Goal: Information Seeking & Learning: Find specific fact

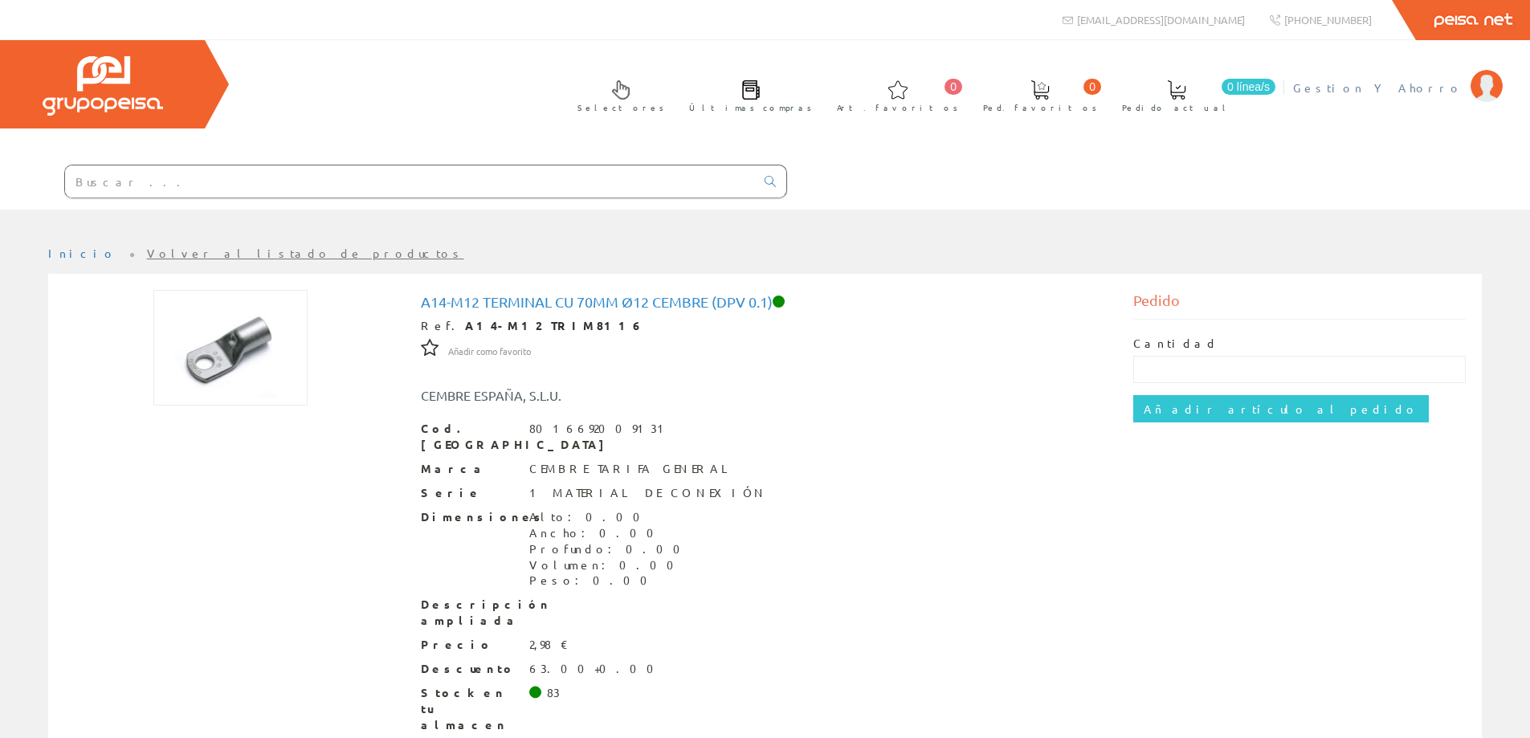
click at [1417, 81] on span "Gestion Y Ahorro" at bounding box center [1377, 88] width 169 height 16
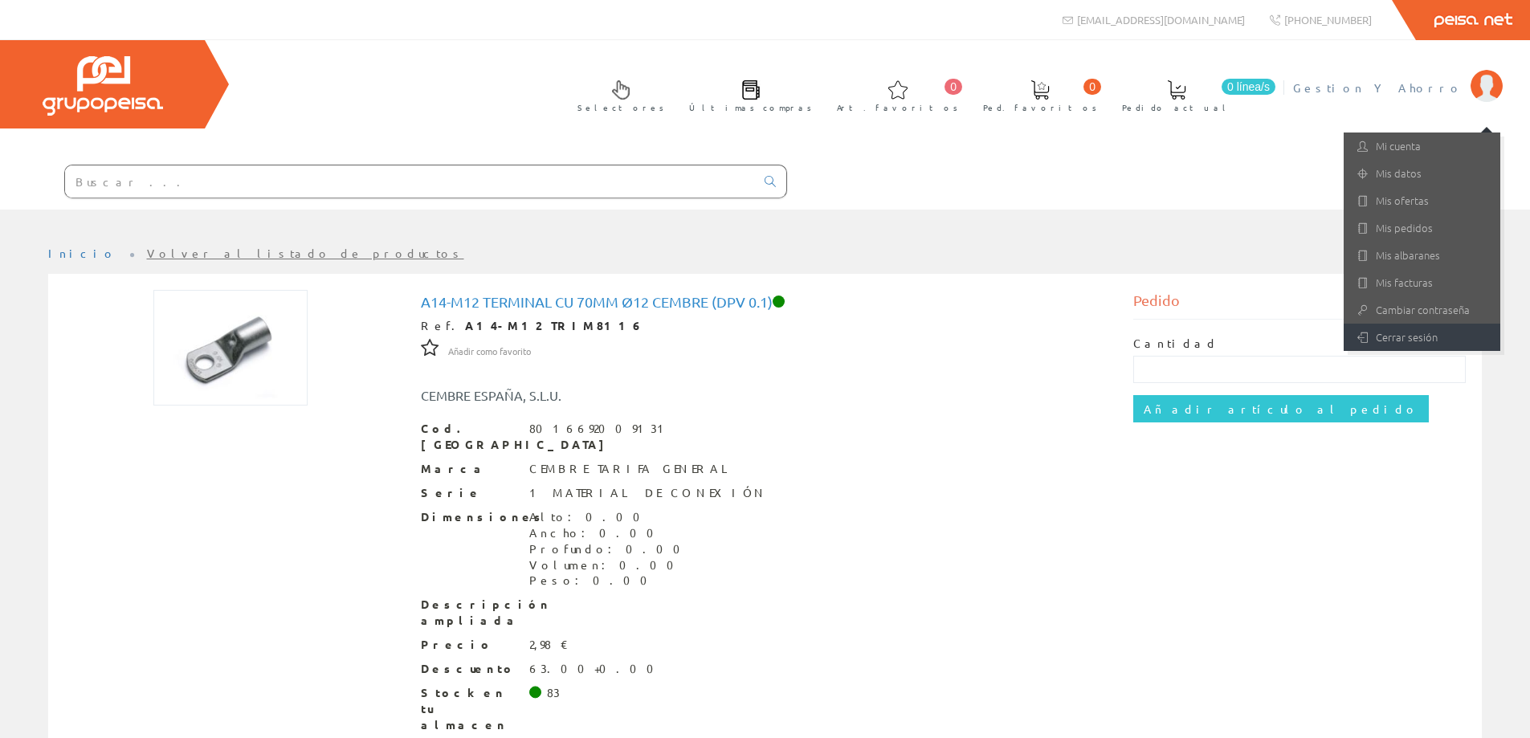
click at [1384, 346] on link "Cerrar sesión" at bounding box center [1422, 337] width 157 height 27
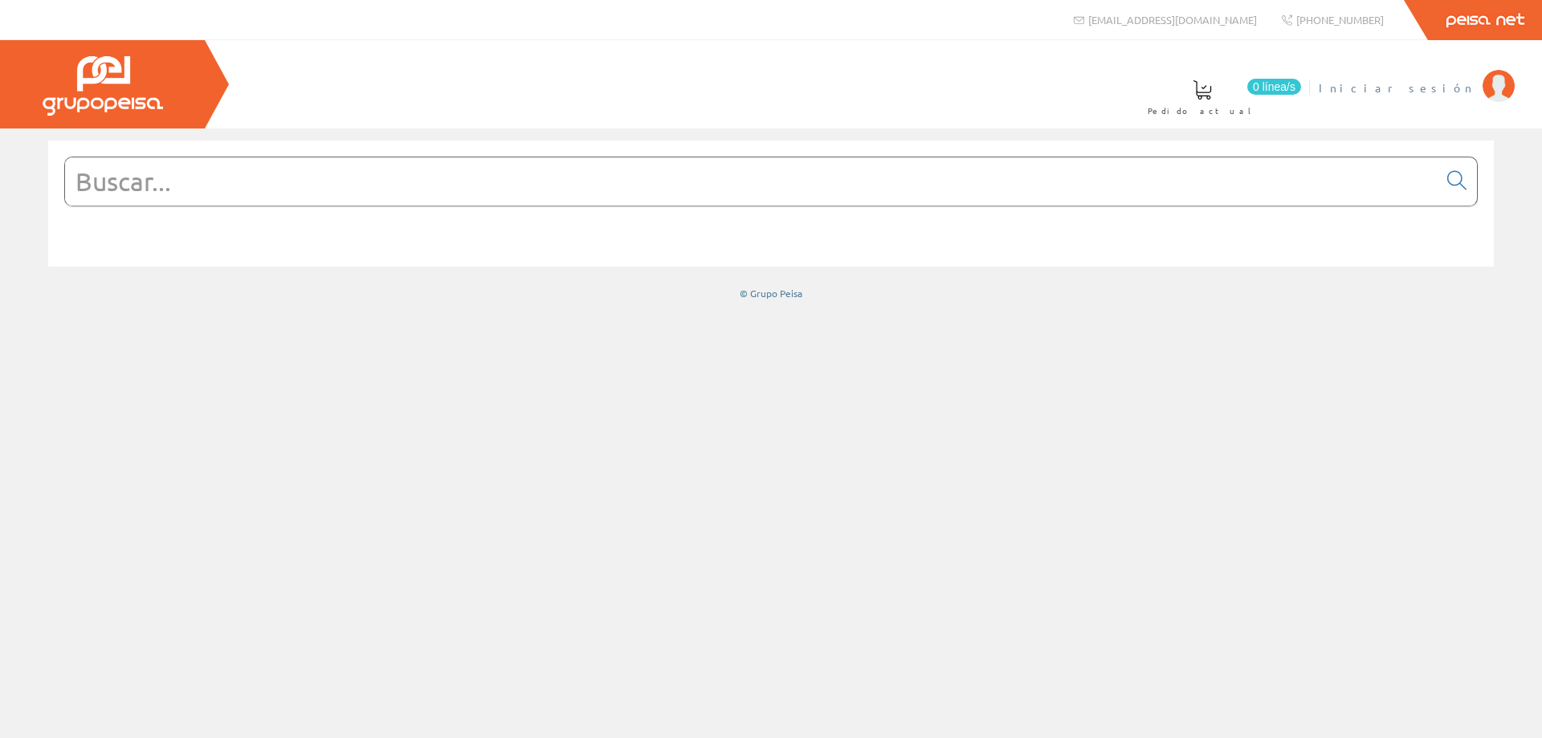
click at [1447, 92] on span "Iniciar sesión" at bounding box center [1397, 88] width 156 height 16
click at [528, 188] on input "text" at bounding box center [751, 181] width 1373 height 48
paste input "CH312110"
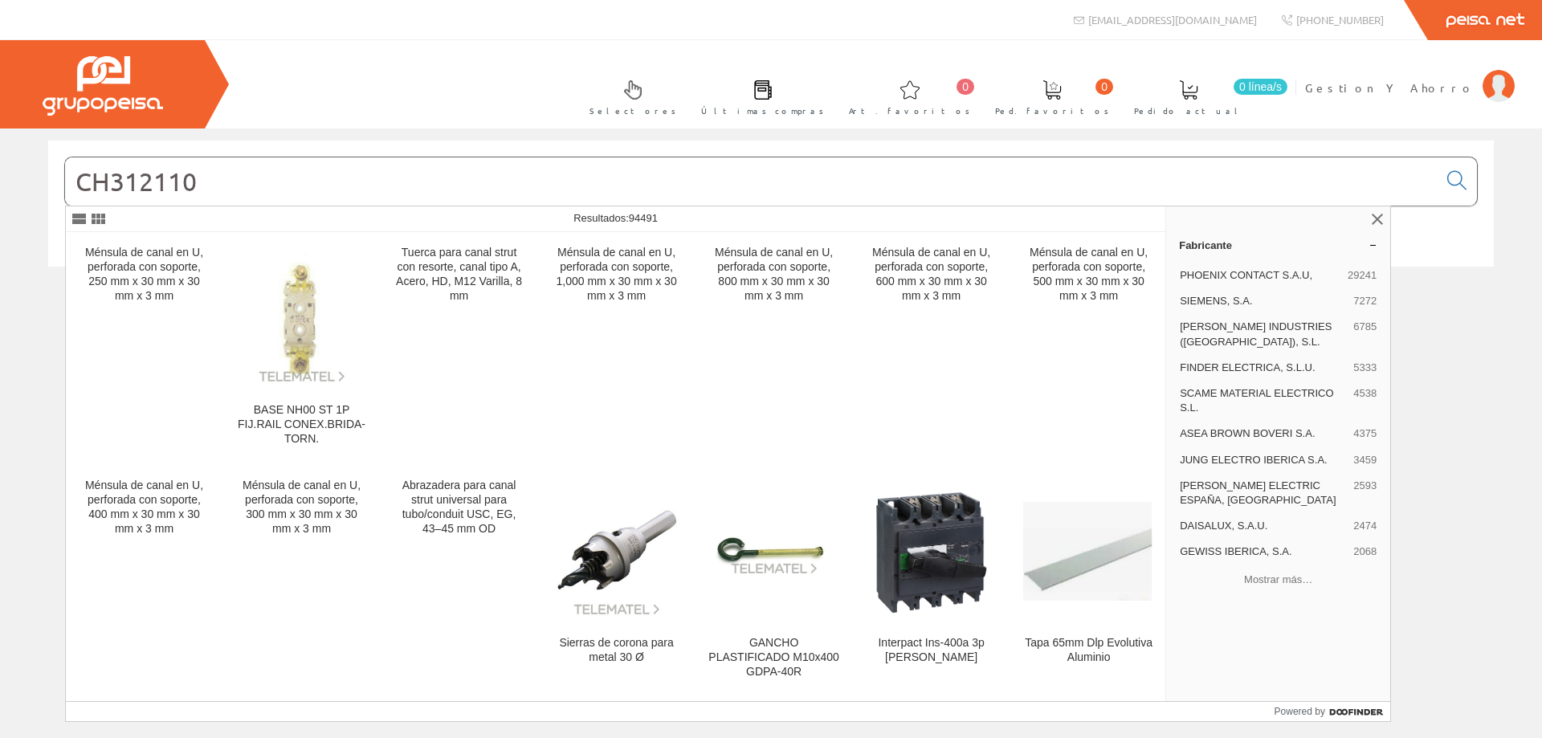
click at [111, 188] on input "CH312110" at bounding box center [751, 181] width 1373 height 48
click at [157, 186] on input "CH312110" at bounding box center [751, 181] width 1373 height 48
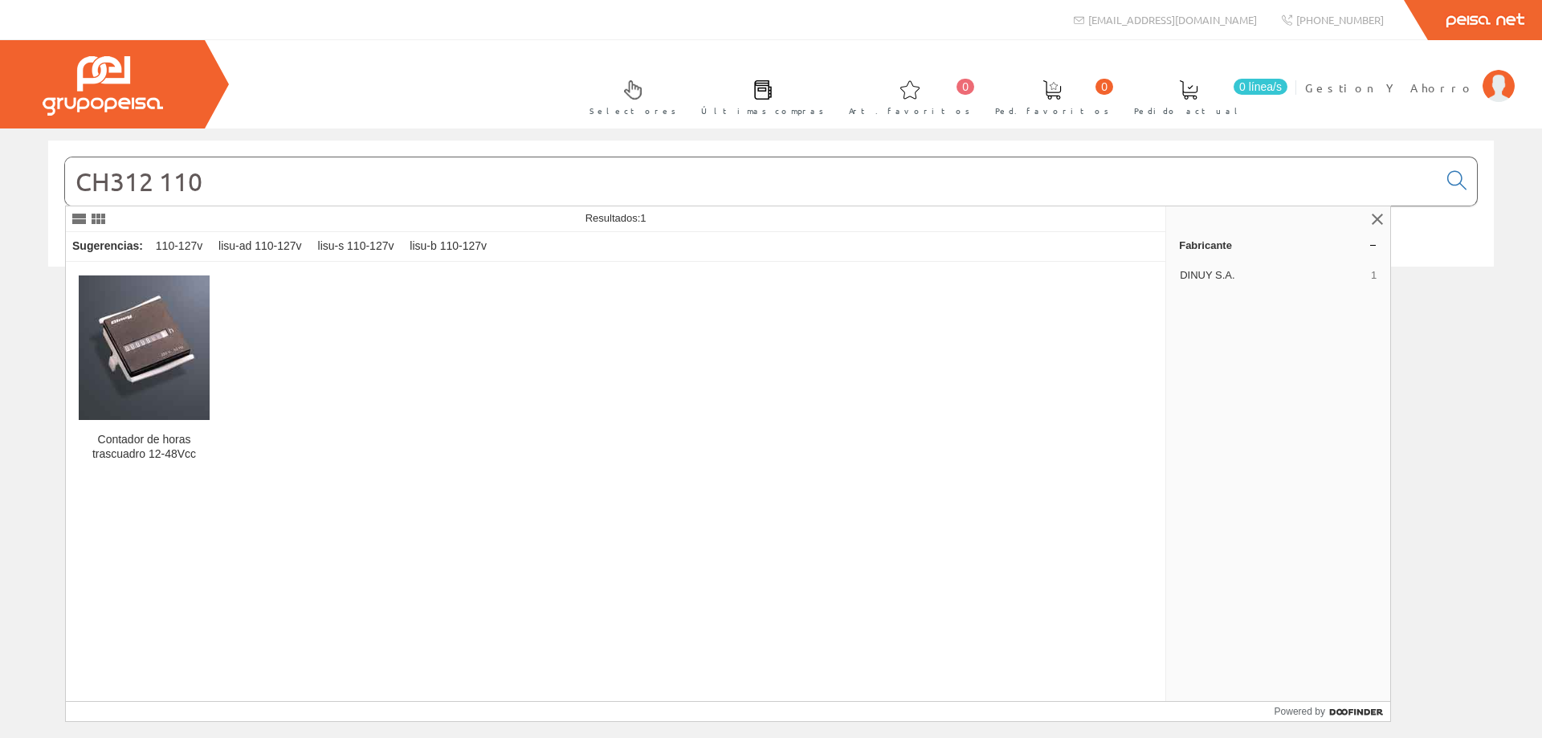
click at [109, 186] on input "CH312 110" at bounding box center [751, 181] width 1373 height 48
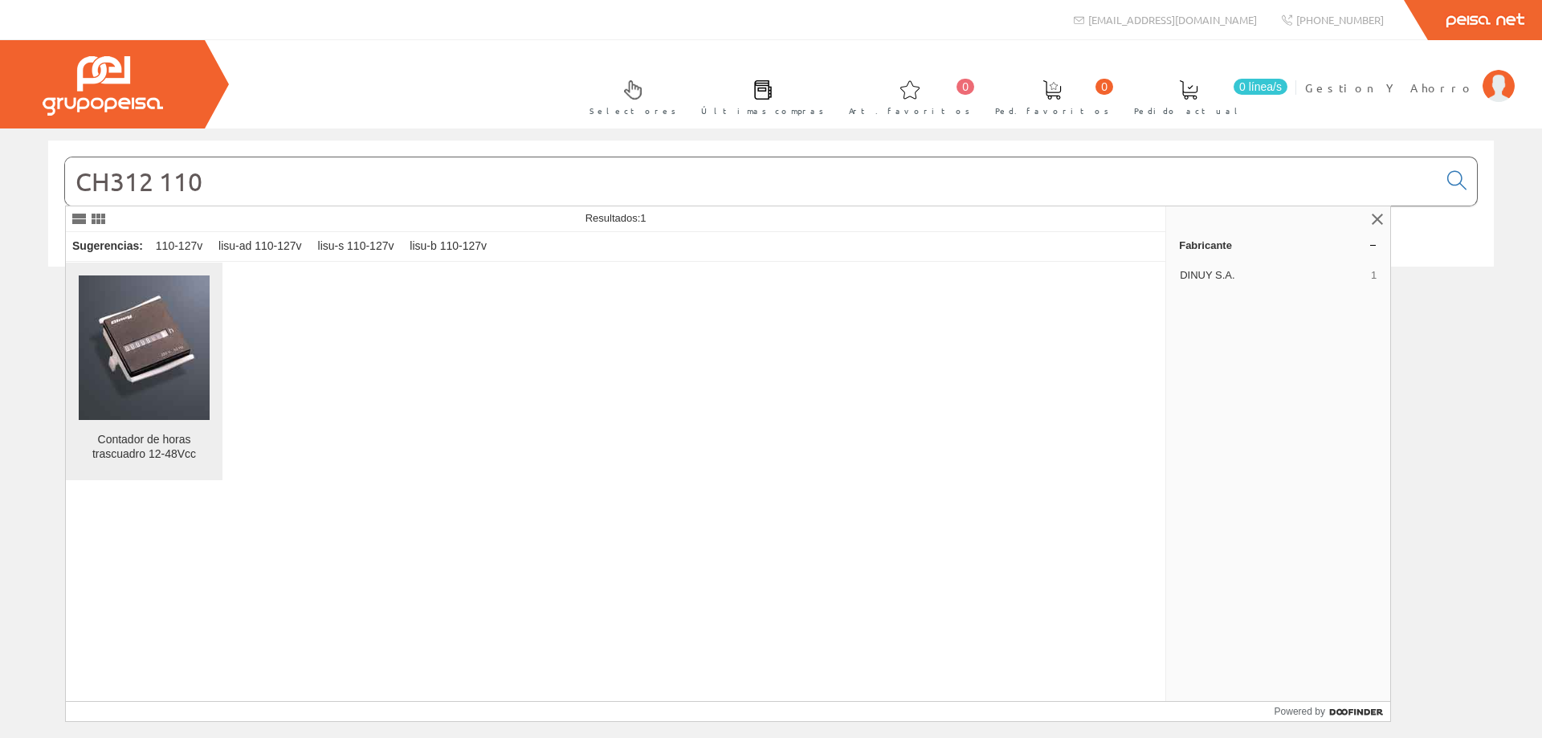
type input "CH312 110"
click at [154, 346] on img at bounding box center [144, 347] width 130 height 145
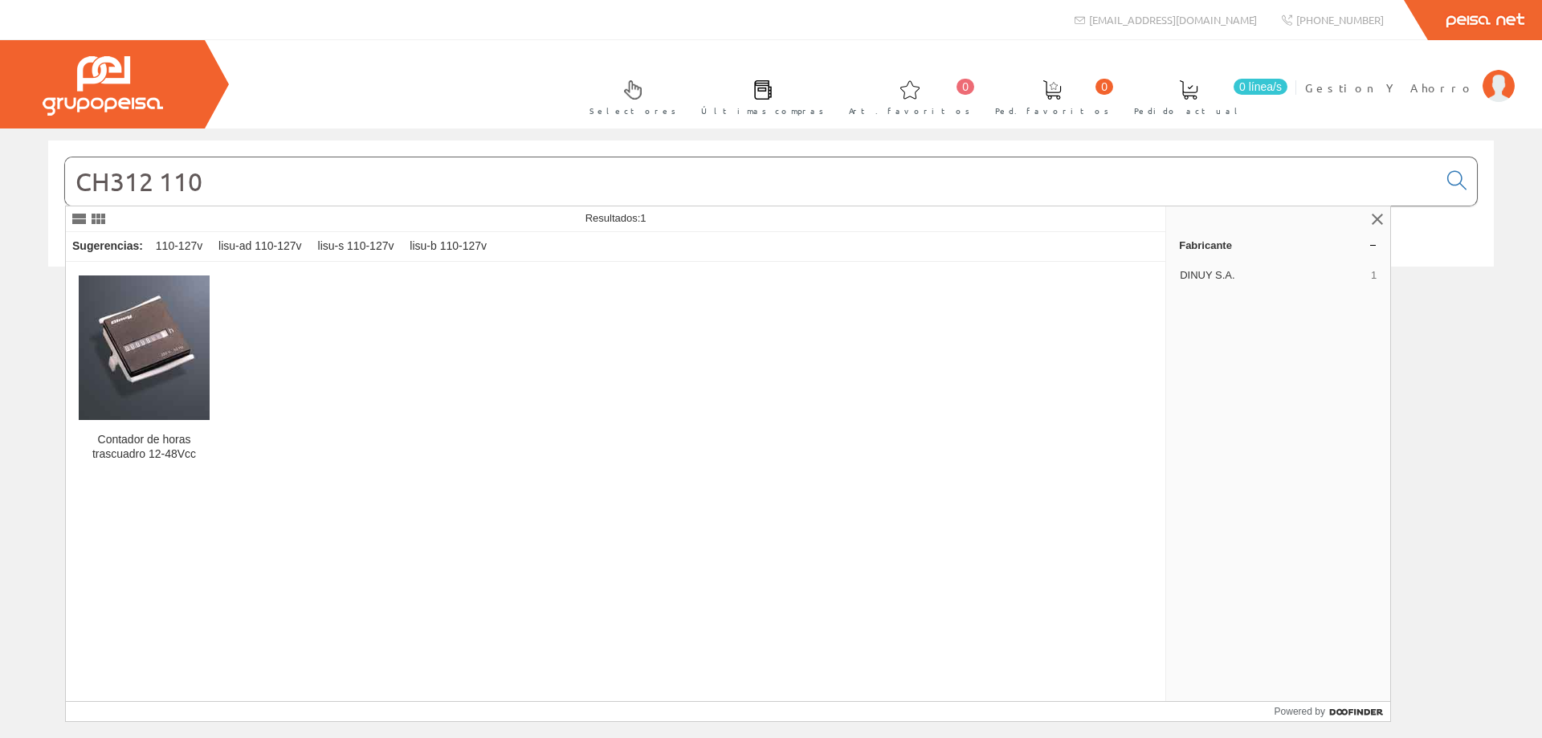
click at [269, 170] on input "CH312 110" at bounding box center [751, 181] width 1373 height 48
click at [112, 185] on input "CH312 110" at bounding box center [751, 181] width 1373 height 48
click at [274, 180] on input "CH 312 110" at bounding box center [751, 181] width 1373 height 48
type input "CH 312 110"
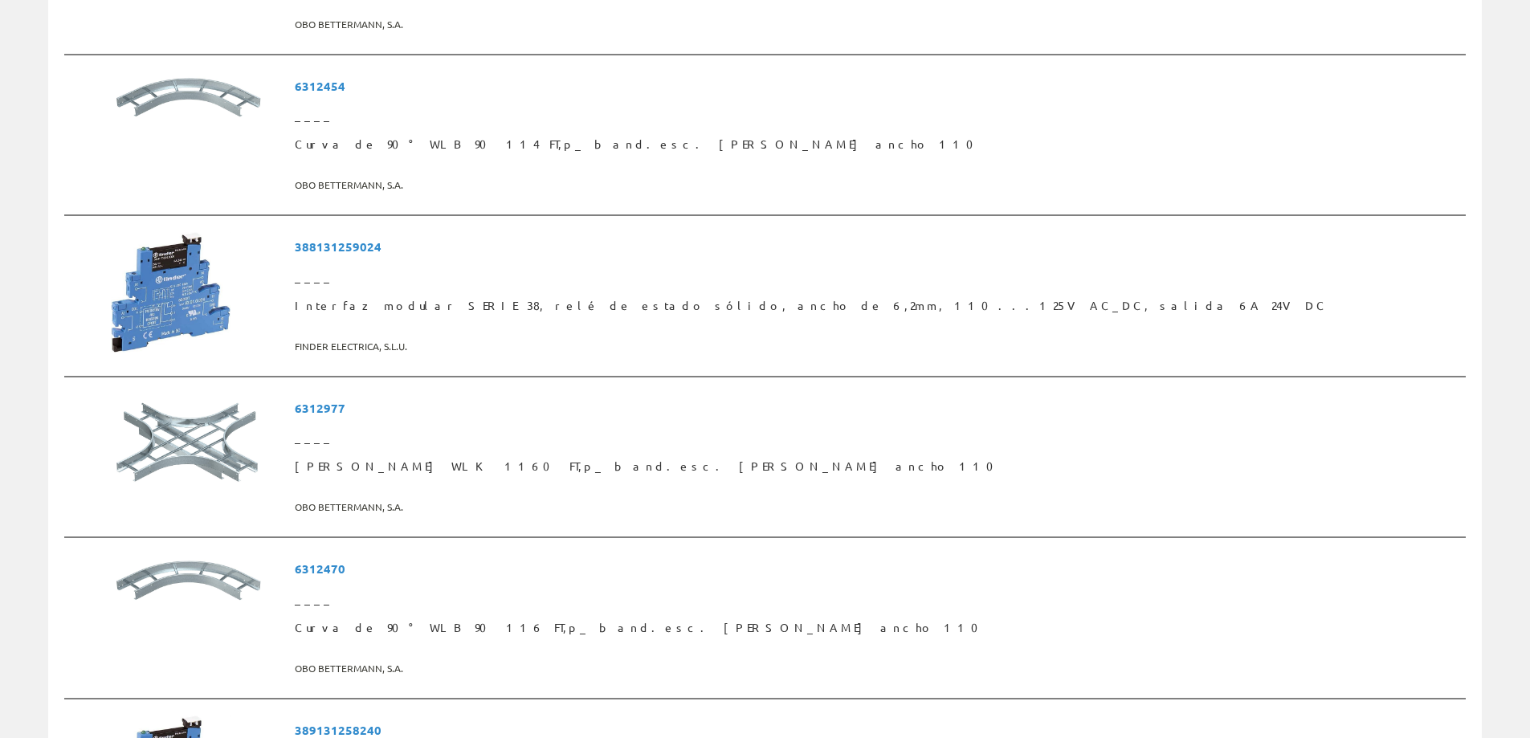
scroll to position [919, 0]
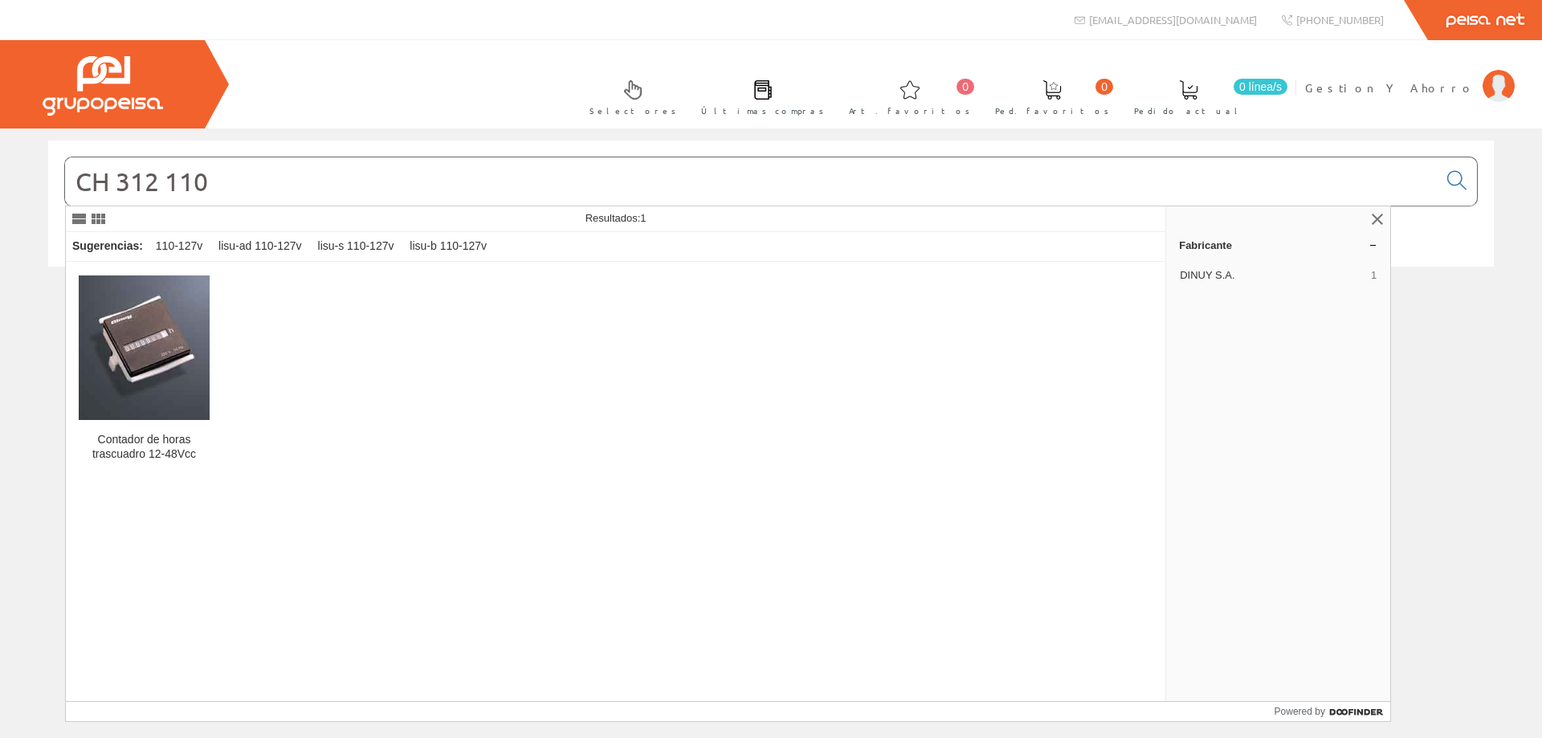
drag, startPoint x: 300, startPoint y: 177, endPoint x: 0, endPoint y: 182, distance: 300.4
click at [0, 182] on div "CH 312 110 © Grupo Peisa" at bounding box center [771, 221] width 1542 height 160
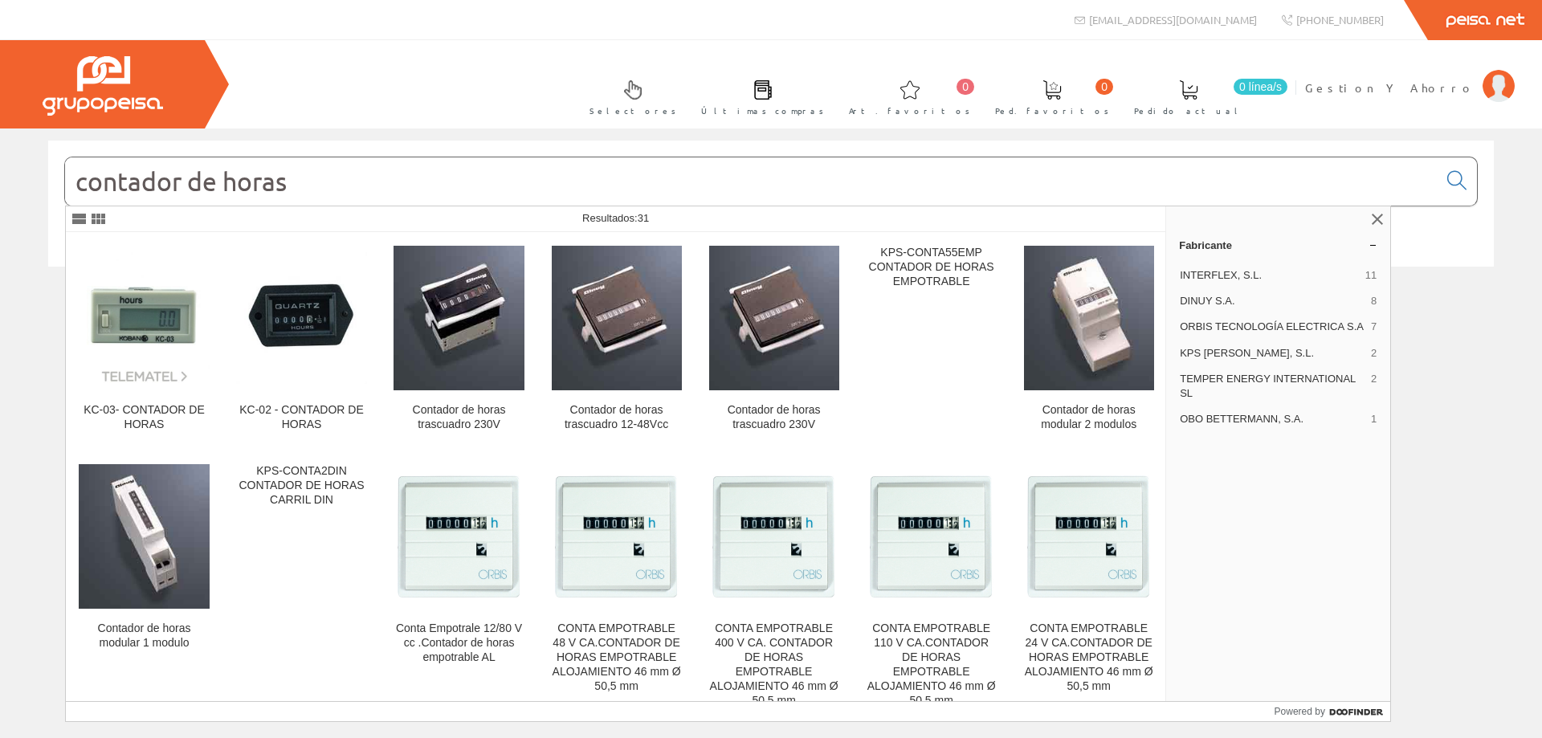
type input "contador de horas"
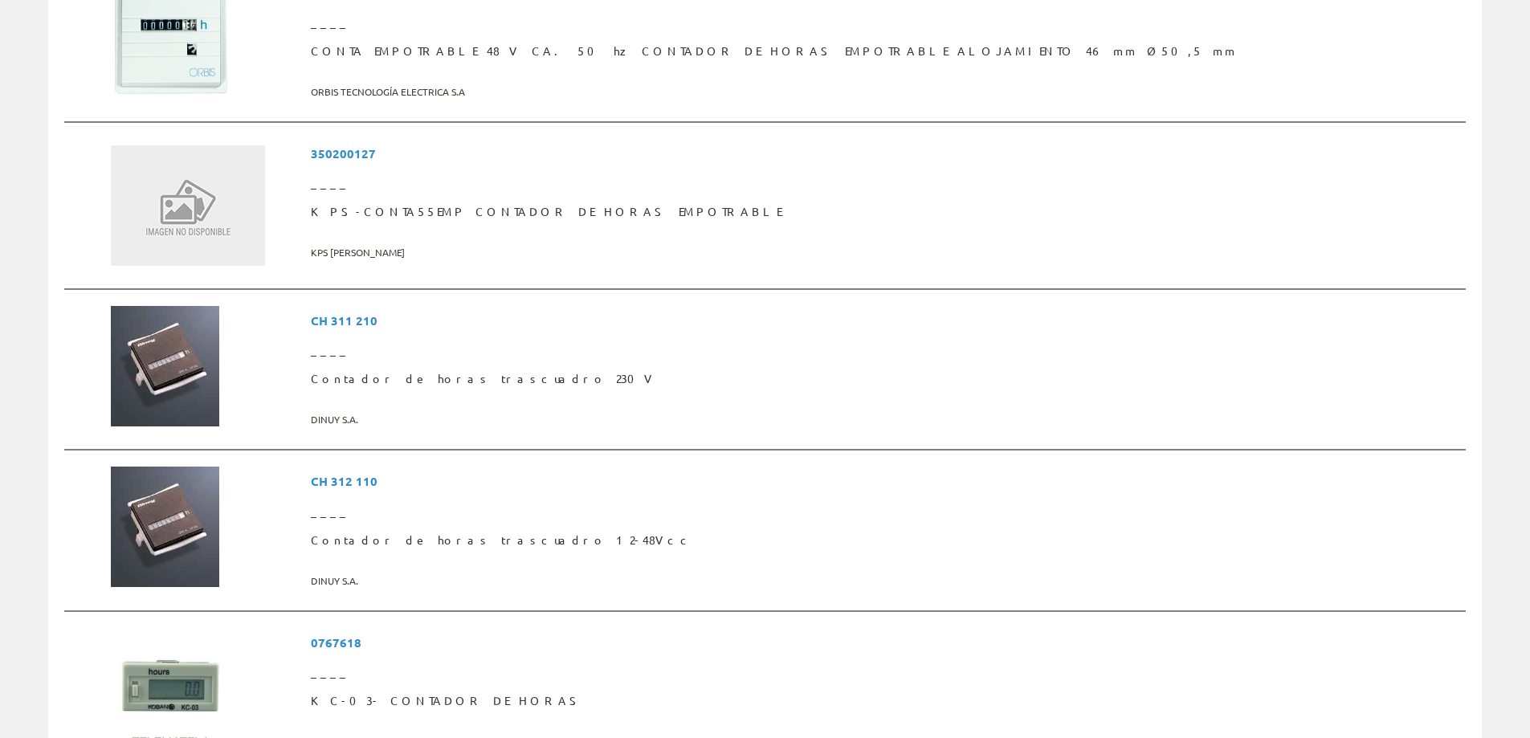
scroll to position [1285, 0]
click at [447, 481] on span "CH 312 110" at bounding box center [885, 481] width 1148 height 30
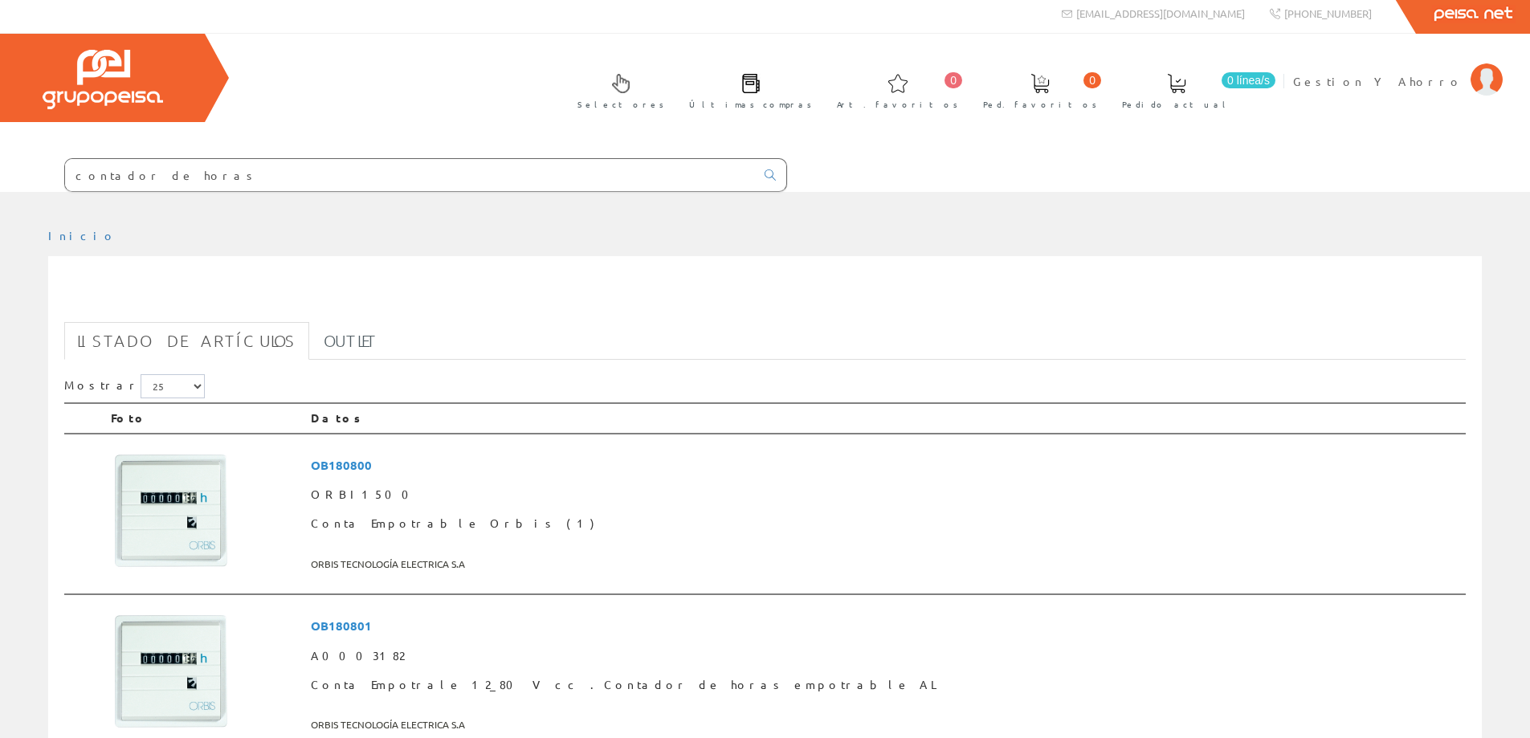
scroll to position [328, 0]
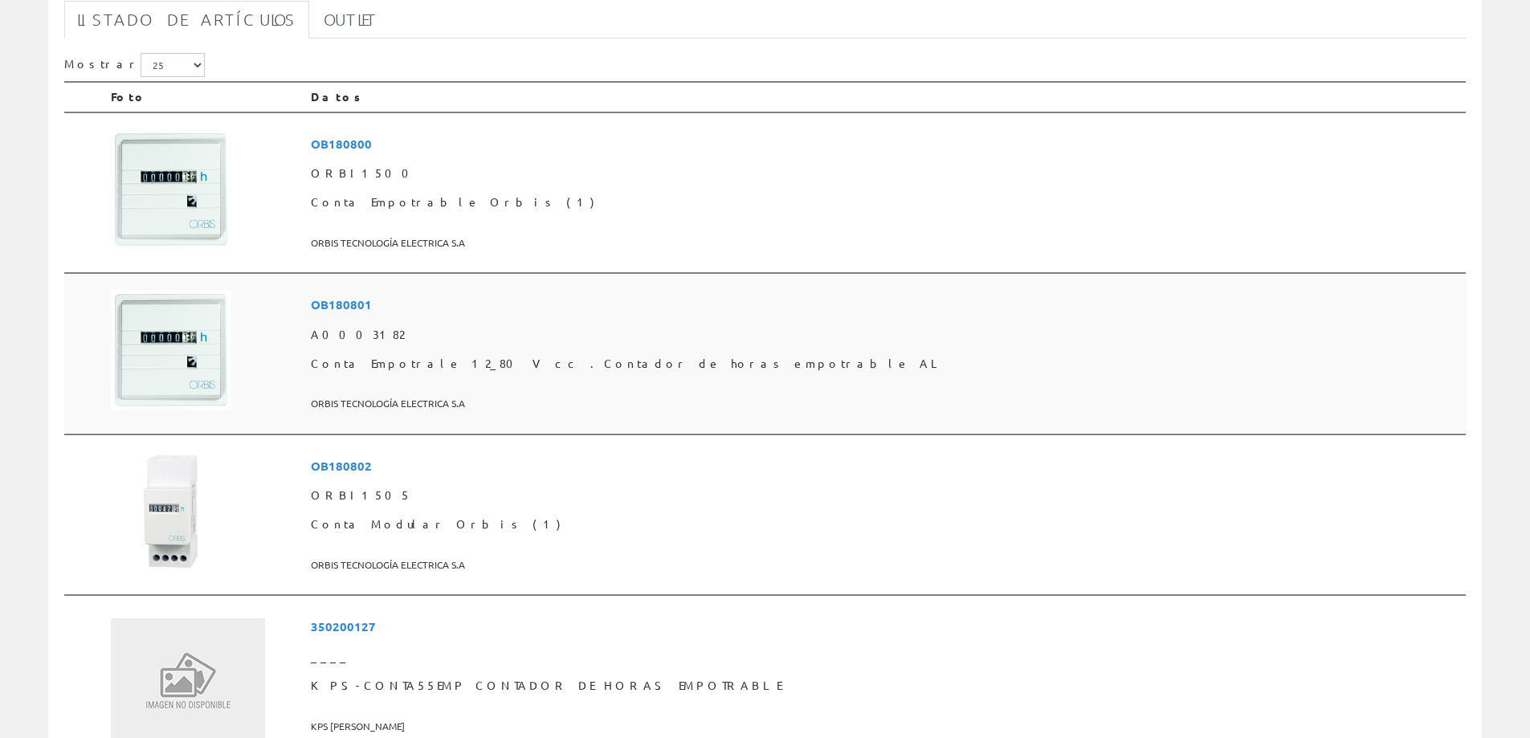
click at [439, 304] on span "OB180801" at bounding box center [885, 305] width 1148 height 30
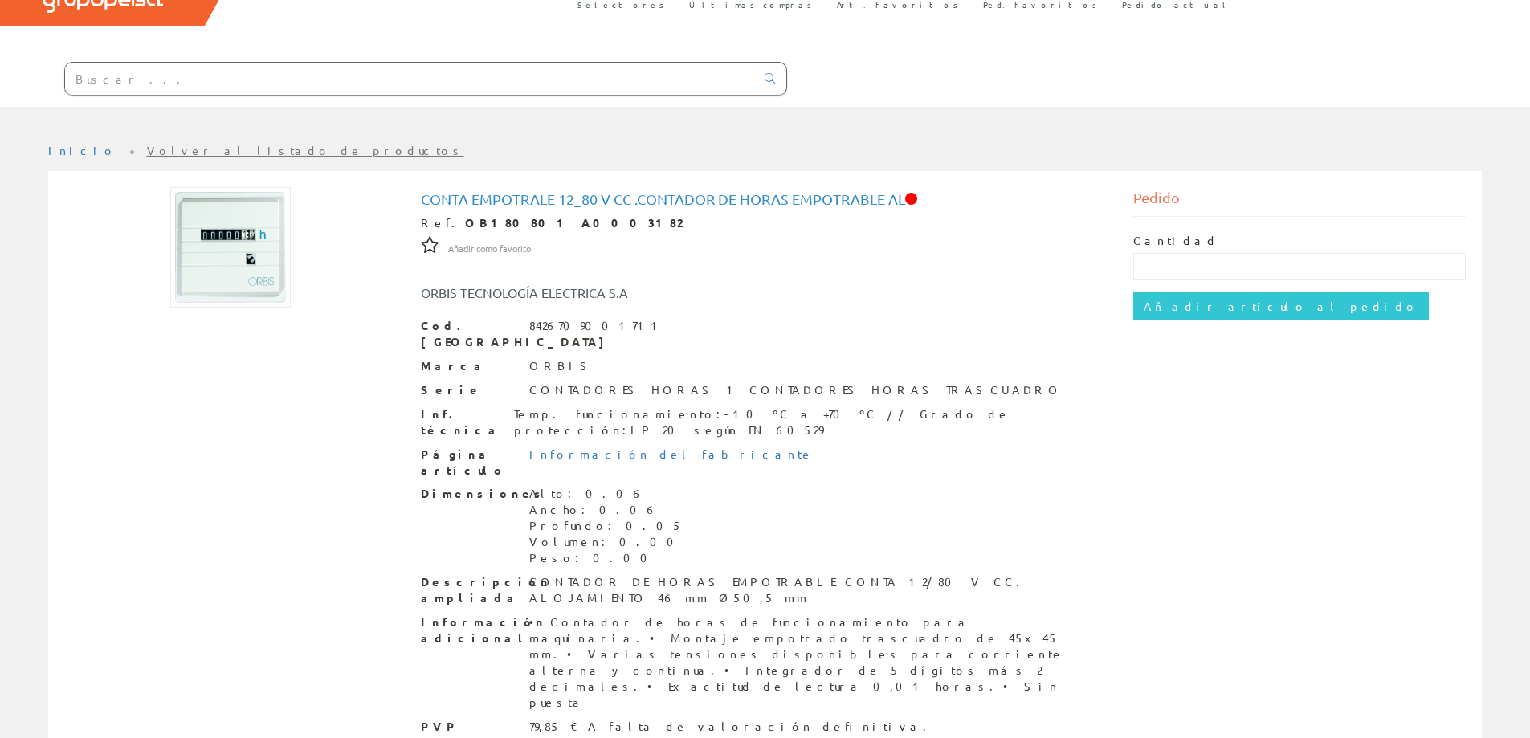
scroll to position [137, 0]
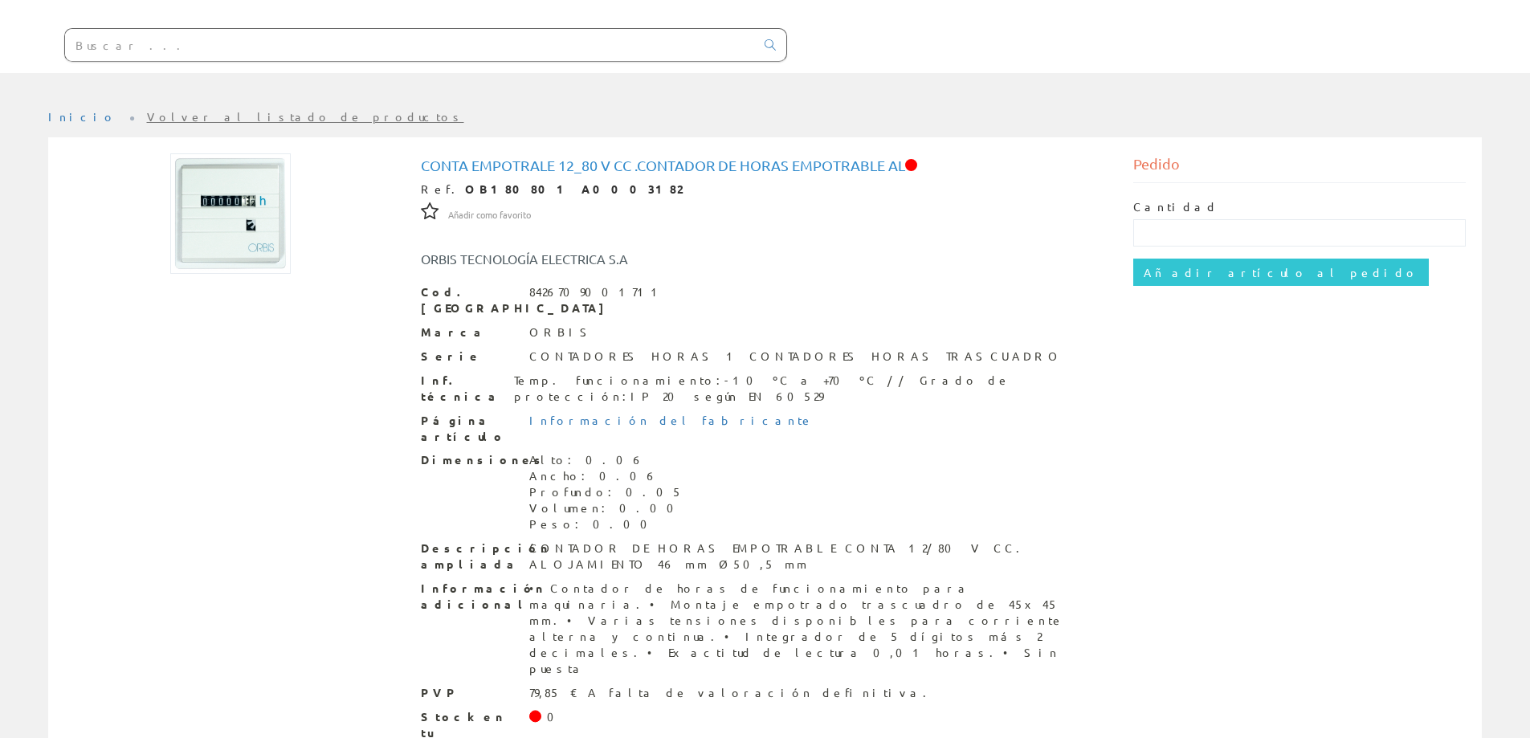
click at [468, 43] on input "text" at bounding box center [410, 45] width 690 height 32
paste input "AC CH- 002"
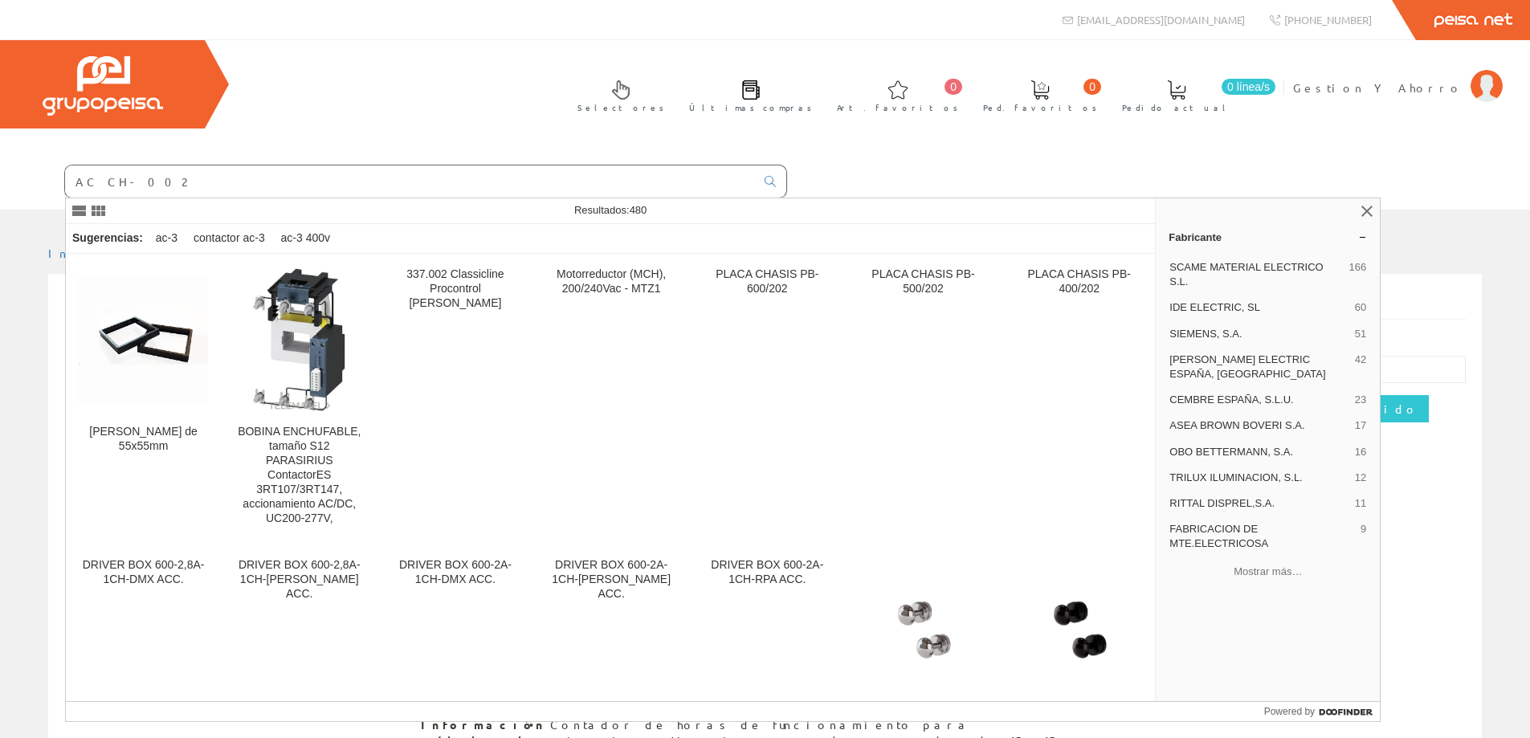
click at [248, 187] on input "AC CH- 002" at bounding box center [410, 181] width 690 height 32
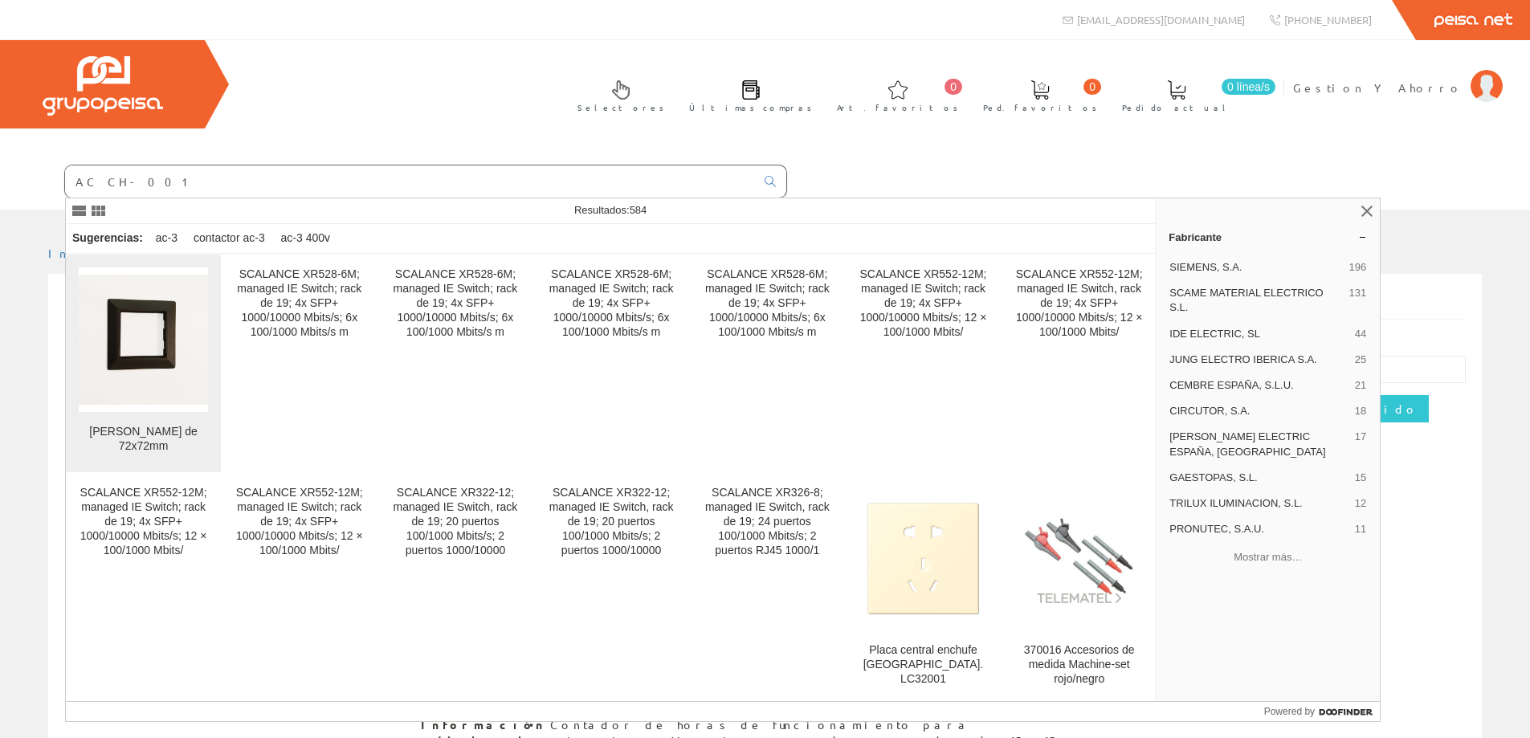
type input "AC CH- 001"
click at [129, 408] on figure at bounding box center [143, 339] width 129 height 145
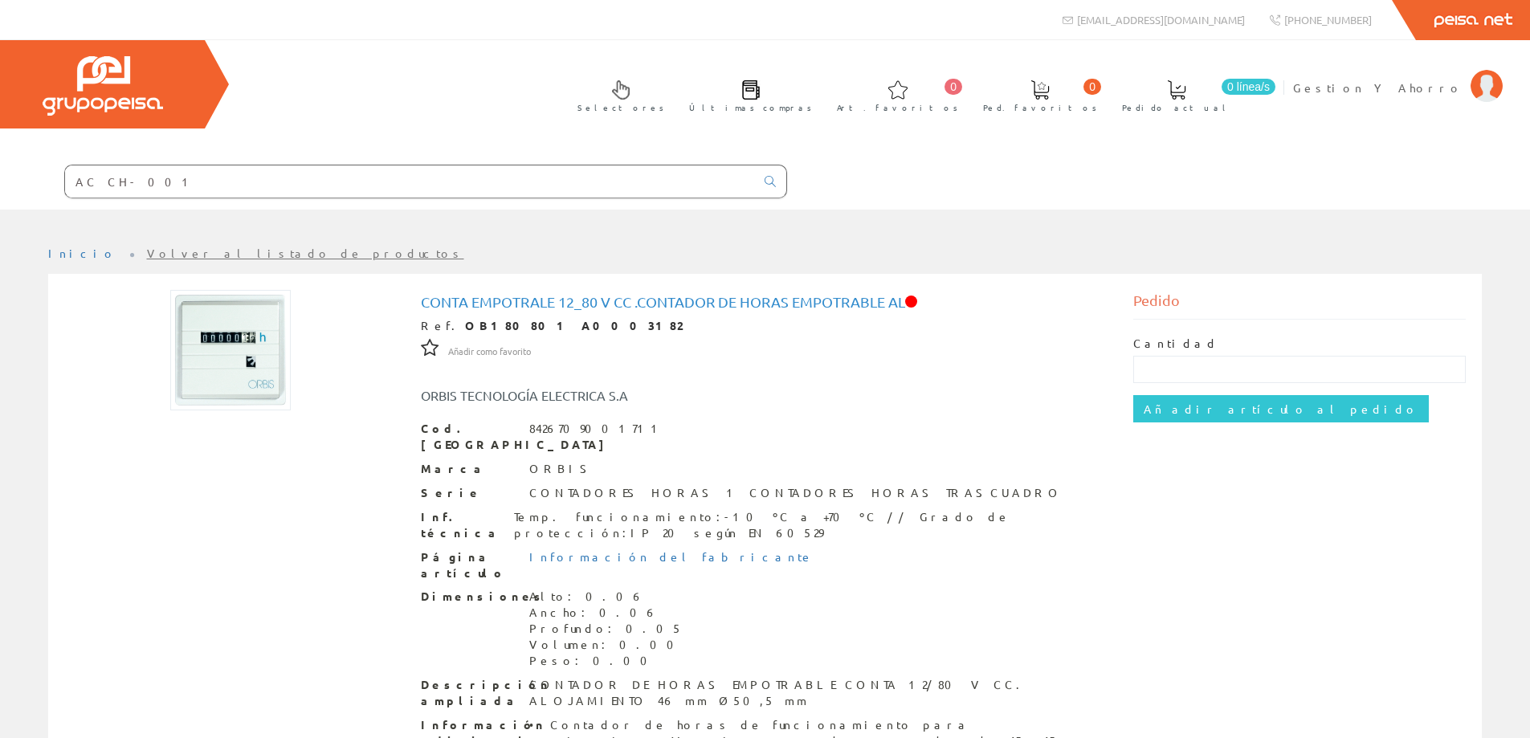
click at [314, 187] on input "AC CH- 001" at bounding box center [410, 181] width 690 height 32
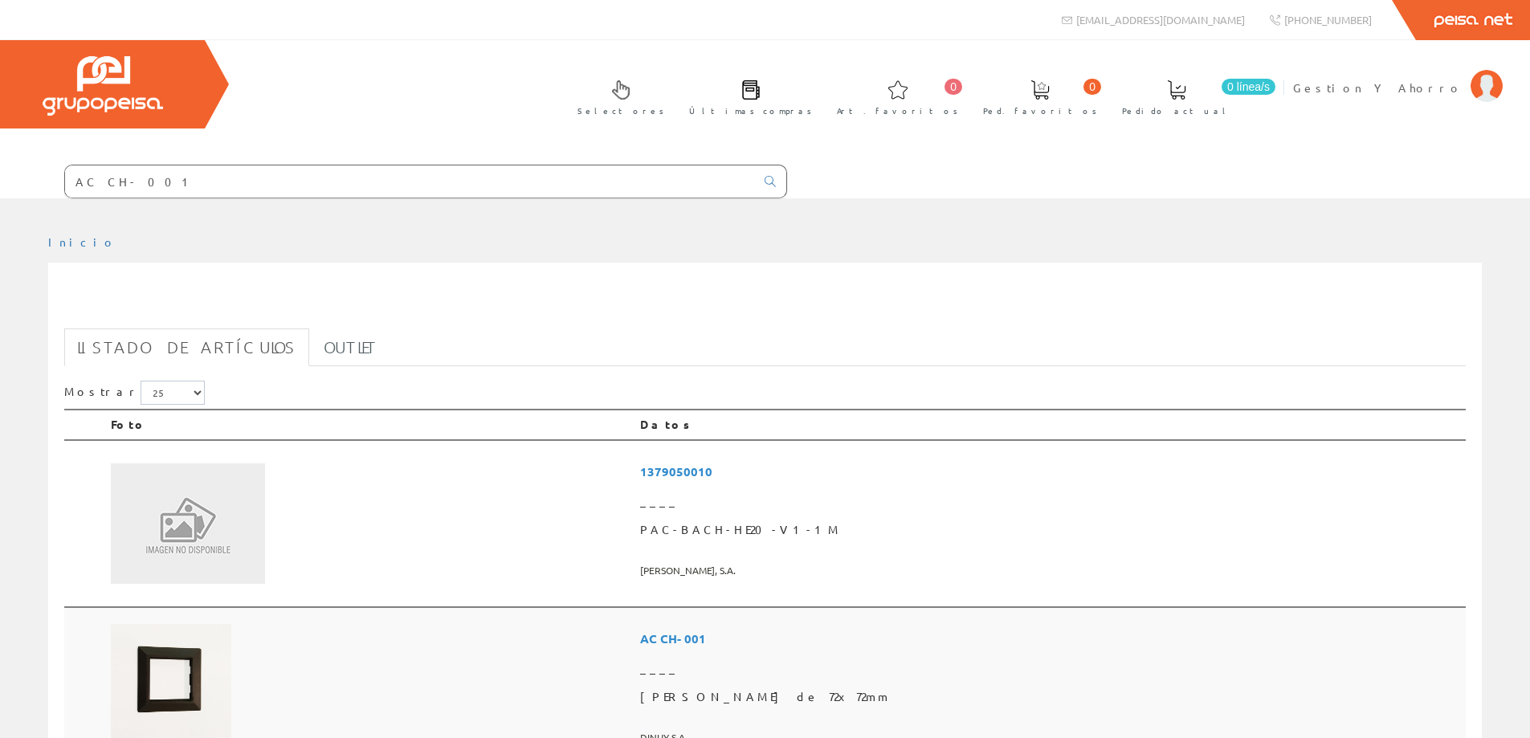
click at [634, 668] on td at bounding box center [368, 687] width 529 height 161
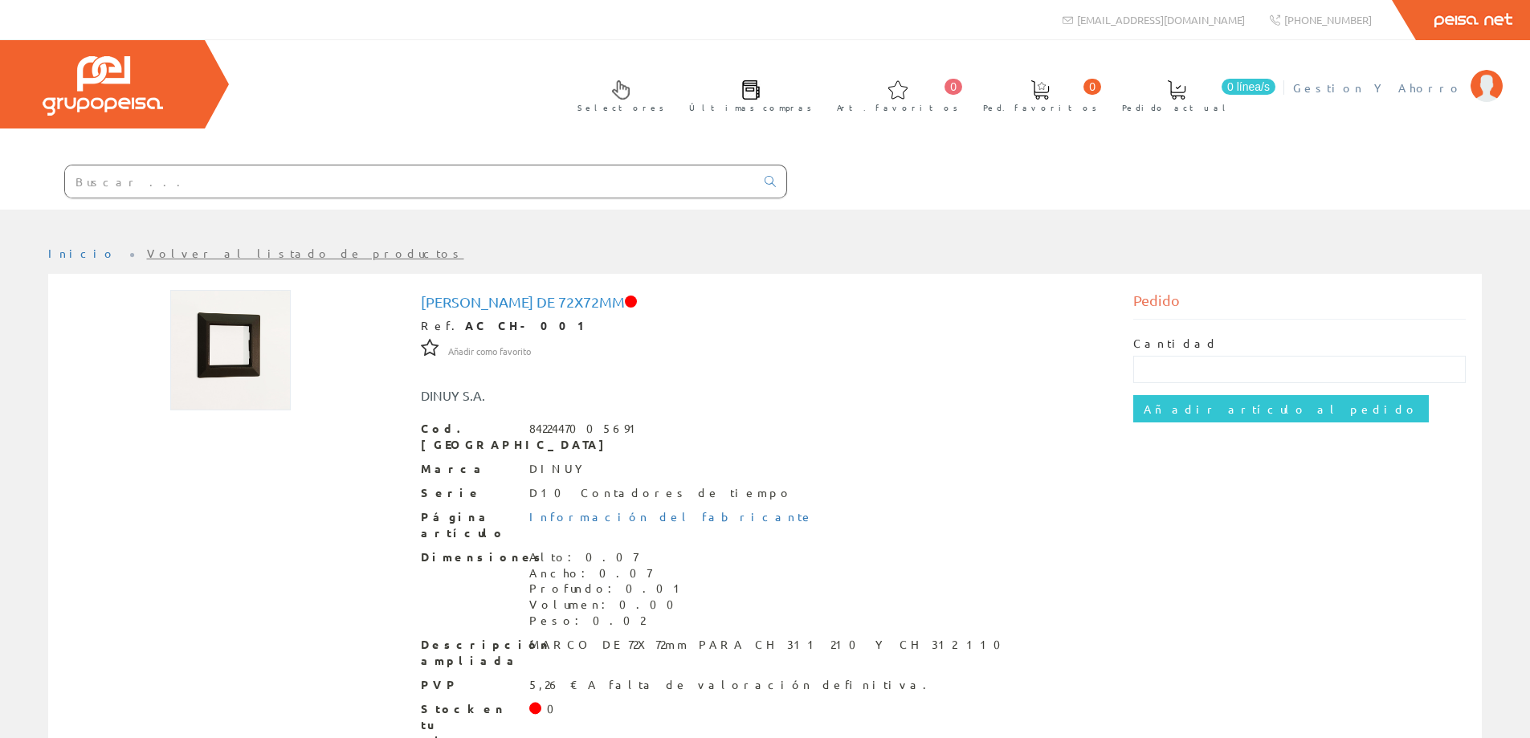
click at [1412, 89] on span "Gestion Y Ahorro" at bounding box center [1377, 88] width 169 height 16
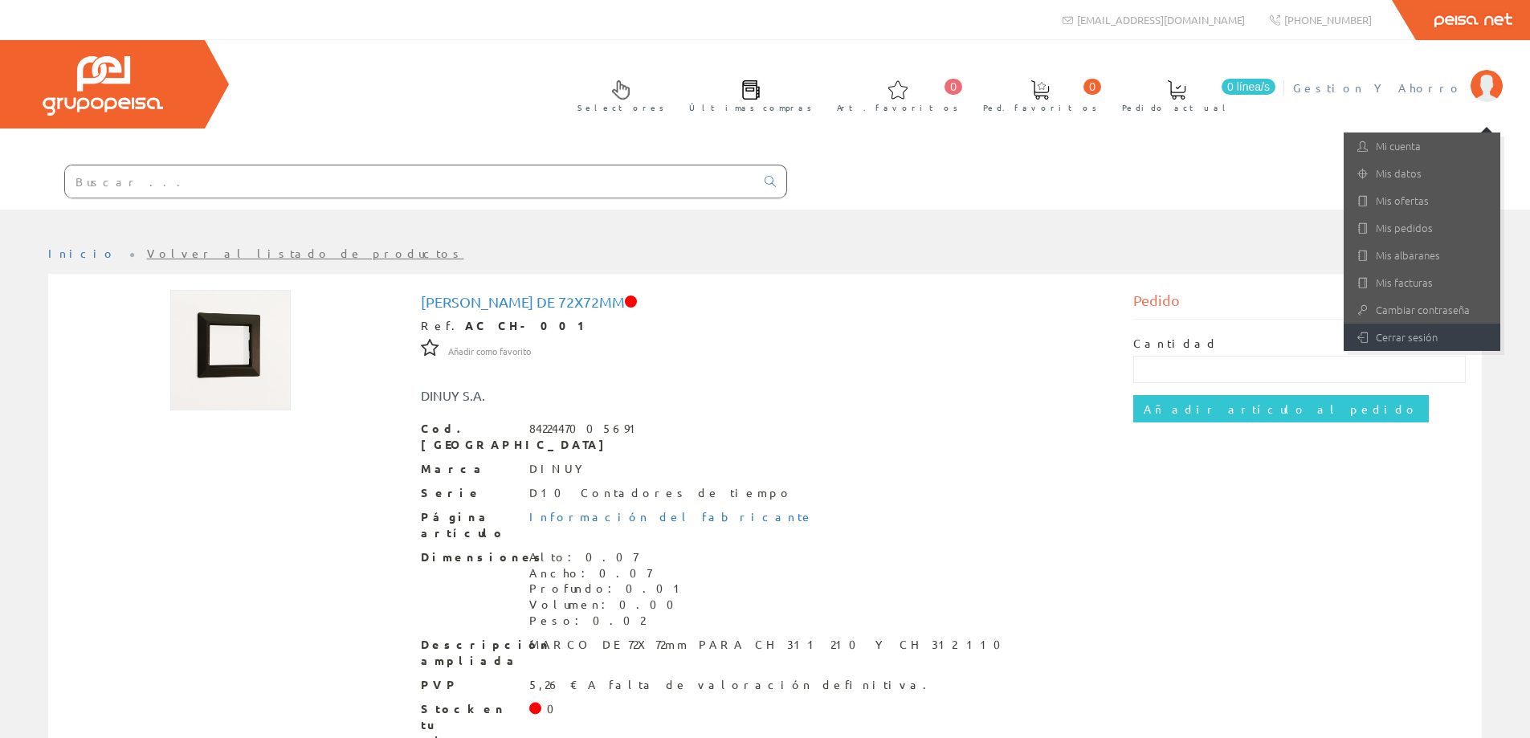
click at [1390, 337] on link "Cerrar sesión" at bounding box center [1422, 337] width 157 height 27
